Goal: Use online tool/utility: Use online tool/utility

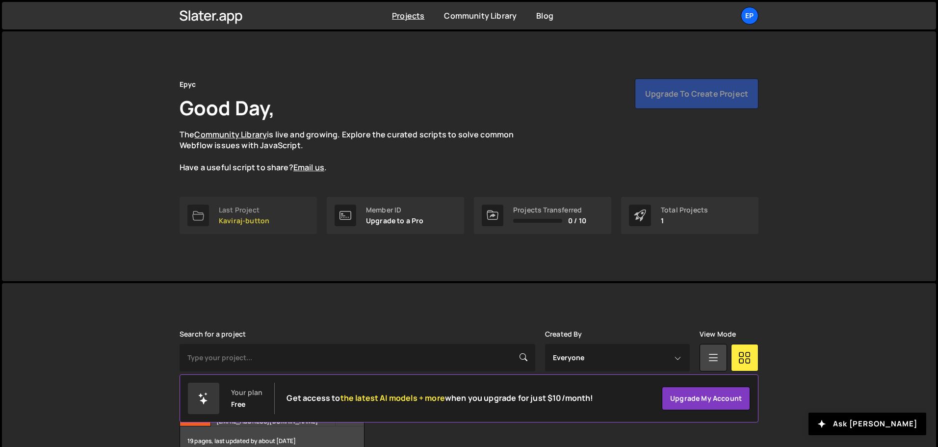
click at [257, 217] on p "Kaviraj-button" at bounding box center [244, 221] width 51 height 8
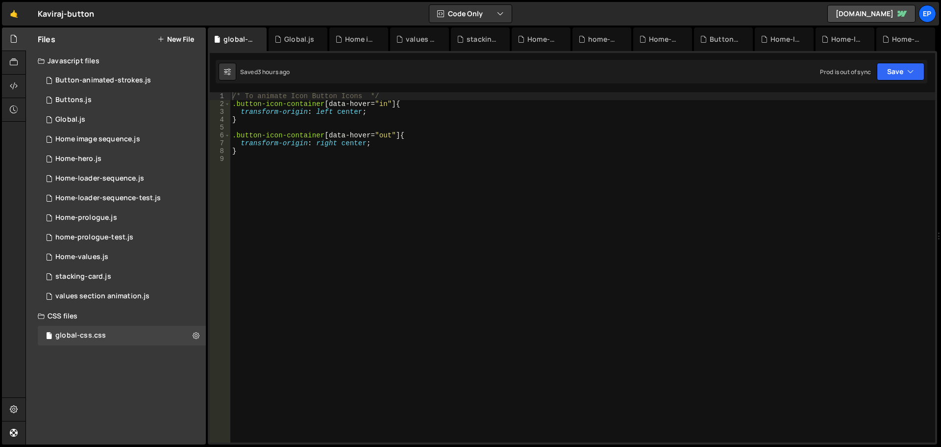
click at [311, 214] on div "/* To animate Icon Button Icons */ .button-icon-container [ data-hover = " in "…" at bounding box center [582, 275] width 705 height 366
click at [114, 142] on div "Home image sequence.js" at bounding box center [97, 139] width 85 height 9
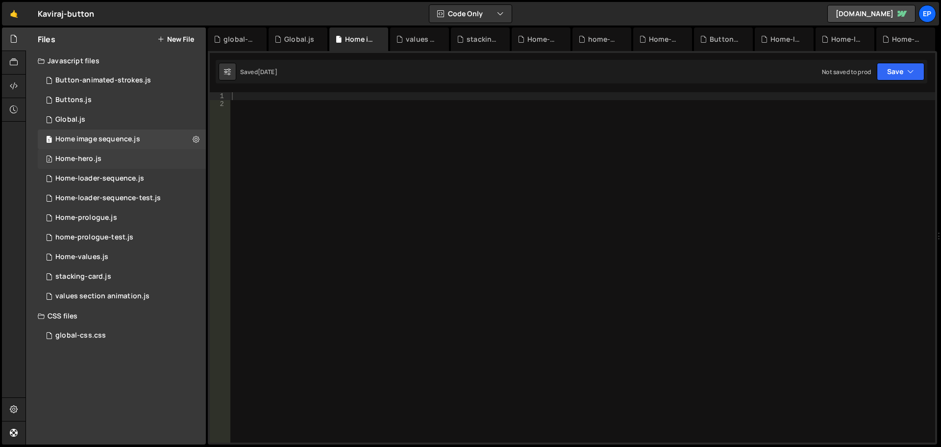
click at [105, 159] on div "2 Home-hero.js 0" at bounding box center [122, 159] width 168 height 20
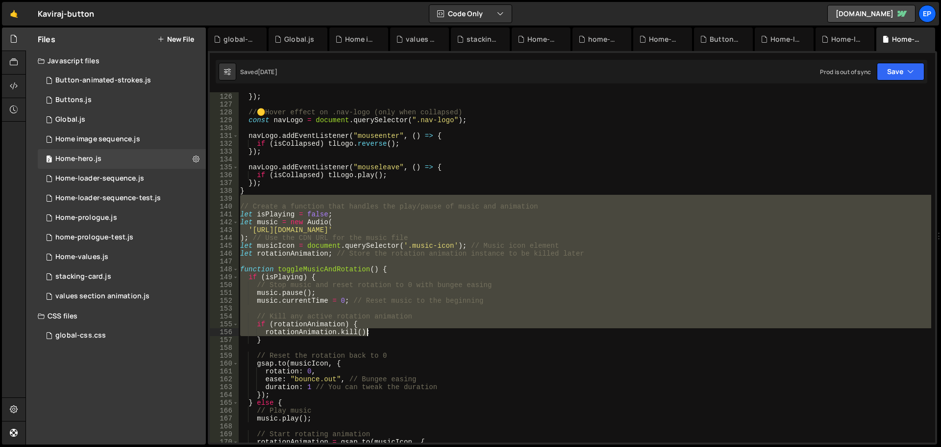
scroll to position [1186, 0]
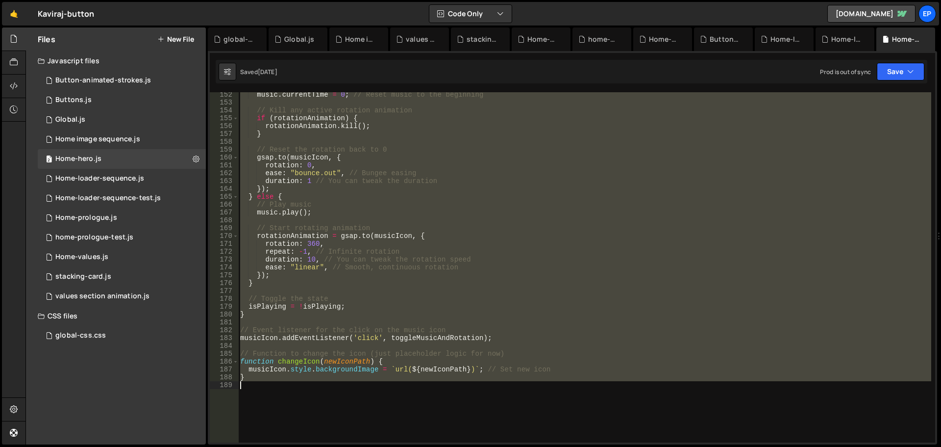
drag, startPoint x: 280, startPoint y: 200, endPoint x: 475, endPoint y: 392, distance: 273.2
click at [475, 392] on div "music . currentTime = 0 ; // Reset music to the beginning // Kill any active ro…" at bounding box center [584, 274] width 693 height 366
type textarea "}"
click at [294, 387] on div "music . currentTime = 0 ; // Reset music to the beginning // Kill any active ro…" at bounding box center [584, 267] width 693 height 350
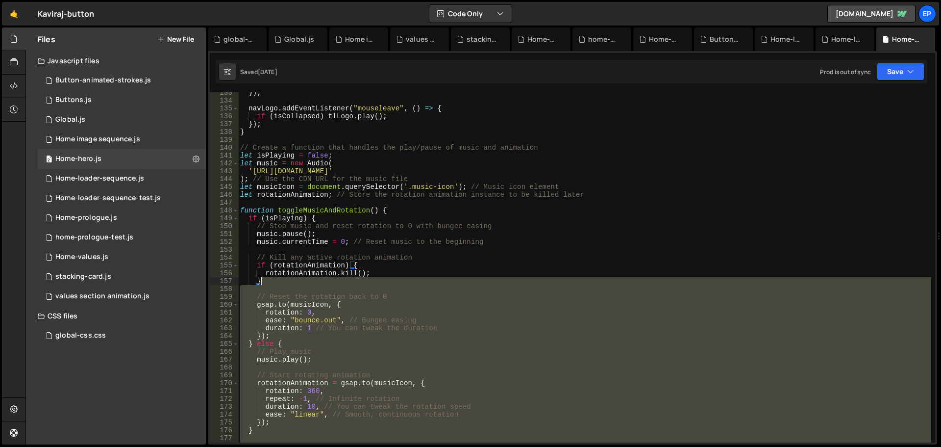
scroll to position [1039, 0]
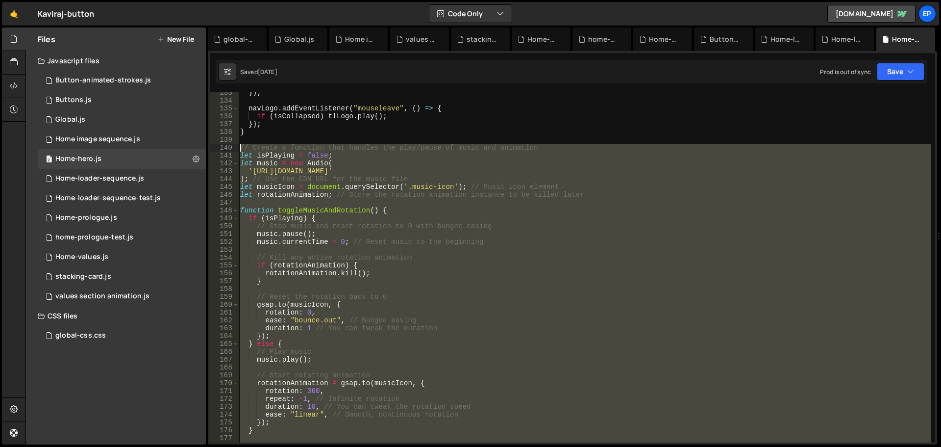
drag, startPoint x: 274, startPoint y: 391, endPoint x: 211, endPoint y: 149, distance: 250.1
click at [211, 149] on div "133 134 135 136 137 138 139 140 141 142 143 144 145 146 147 148 149 150 151 152…" at bounding box center [573, 267] width 726 height 350
click at [410, 308] on div "}) ; navLogo . addEventListener ( "mouseleave" , ( ) => { if ( isCollapsed ) tl…" at bounding box center [584, 267] width 693 height 350
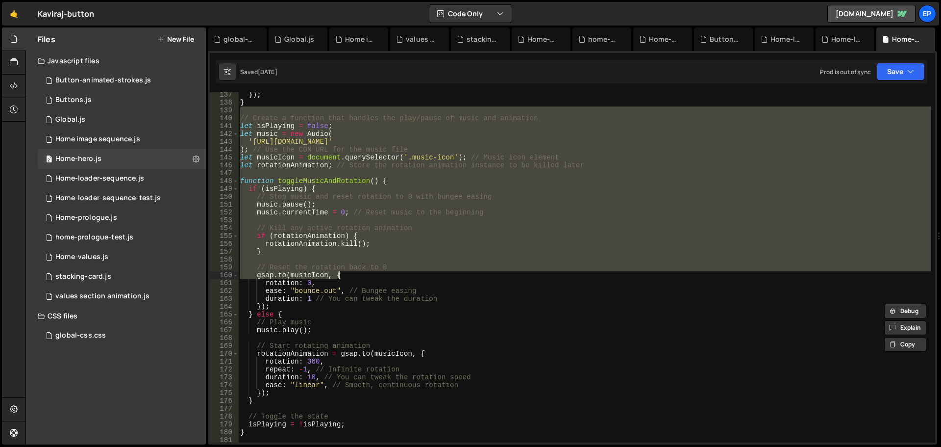
scroll to position [1216, 0]
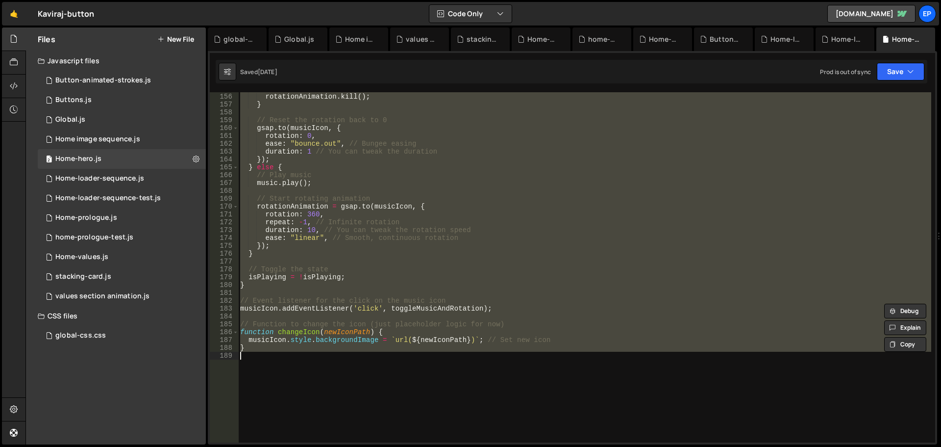
drag, startPoint x: 248, startPoint y: 141, endPoint x: 402, endPoint y: 356, distance: 265.1
click at [402, 356] on div "if ( rotationAnimation ) { rotationAnimation . kill ( ) ; } // Reset the rotati…" at bounding box center [584, 268] width 693 height 366
paste textarea
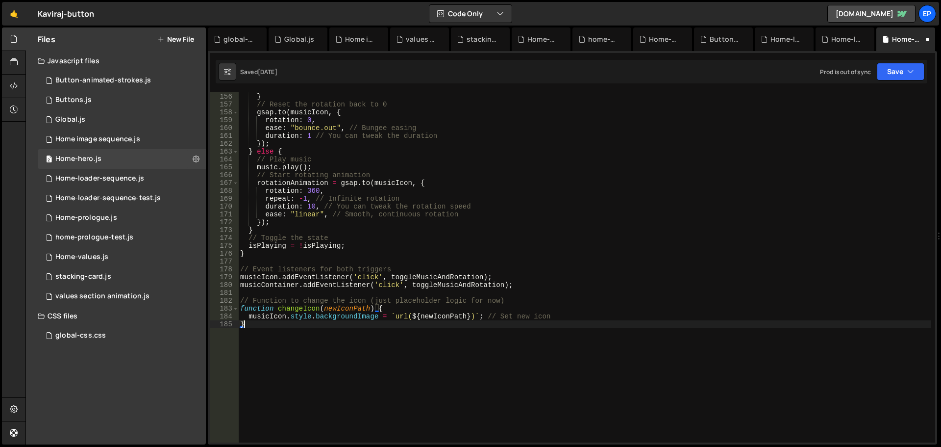
click at [383, 355] on div "rotationAnimation . kill ( ) ; } // Reset the rotation back to 0 gsap . to ( mu…" at bounding box center [584, 268] width 693 height 366
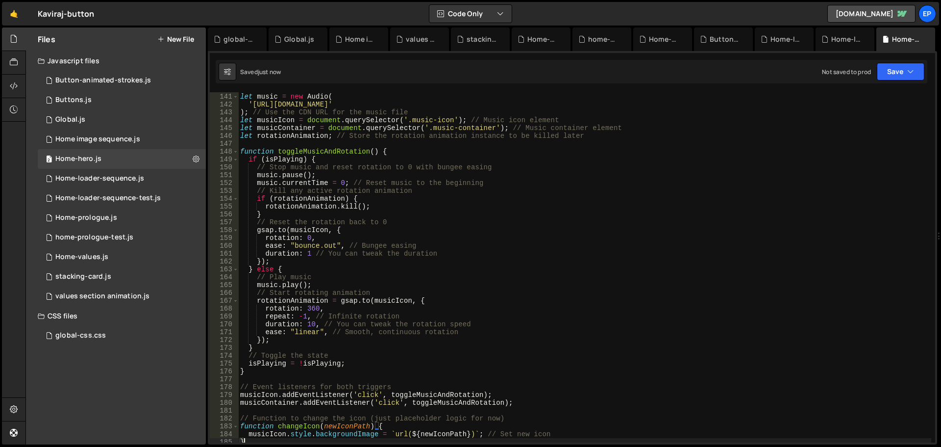
scroll to position [980, 0]
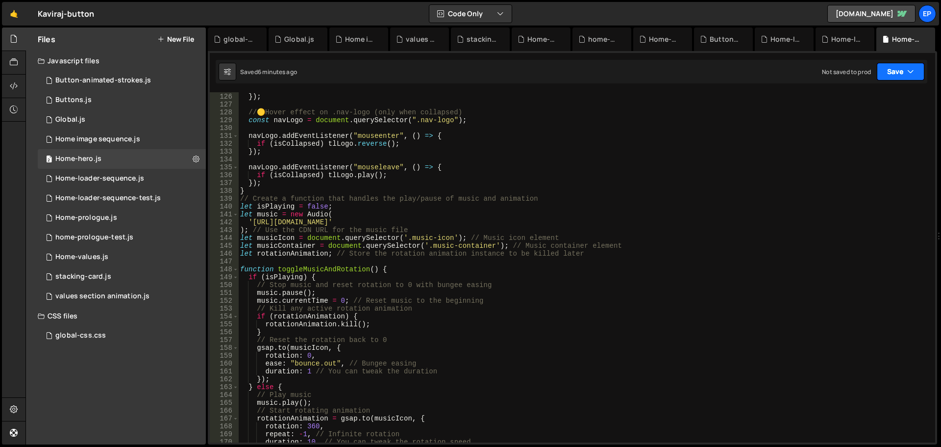
click at [890, 69] on button "Save" at bounding box center [901, 72] width 48 height 18
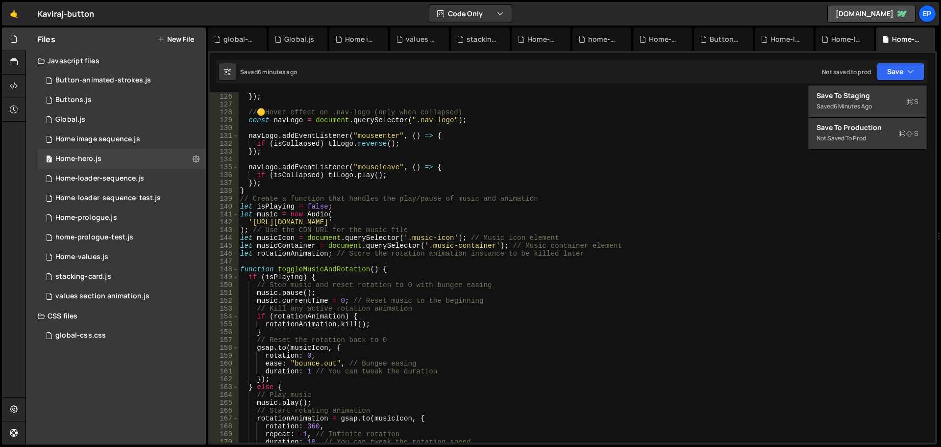
type textarea "); // Use the CDN URL for the music file"
click at [542, 229] on div "} }) ; // 🟡 Hover effect on .nav-logo (only when collapsed) const navLogo = doc…" at bounding box center [584, 268] width 693 height 366
